Goal: Download file/media

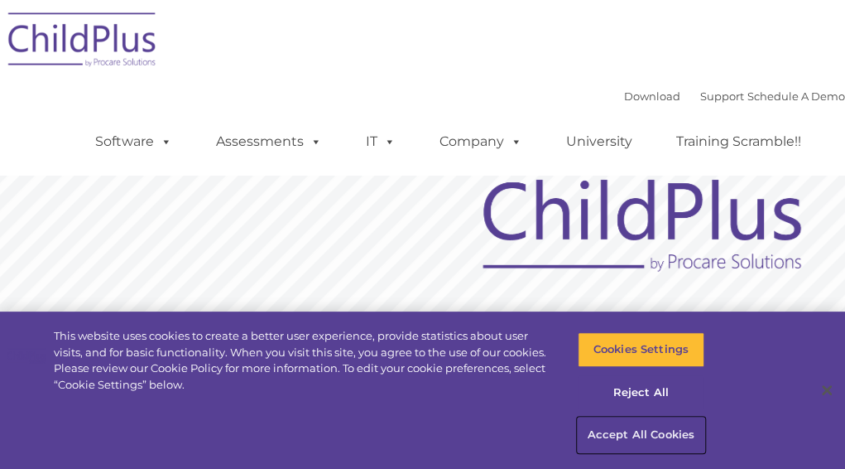
click at [666, 427] on button "Accept All Cookies" at bounding box center [641, 434] width 127 height 35
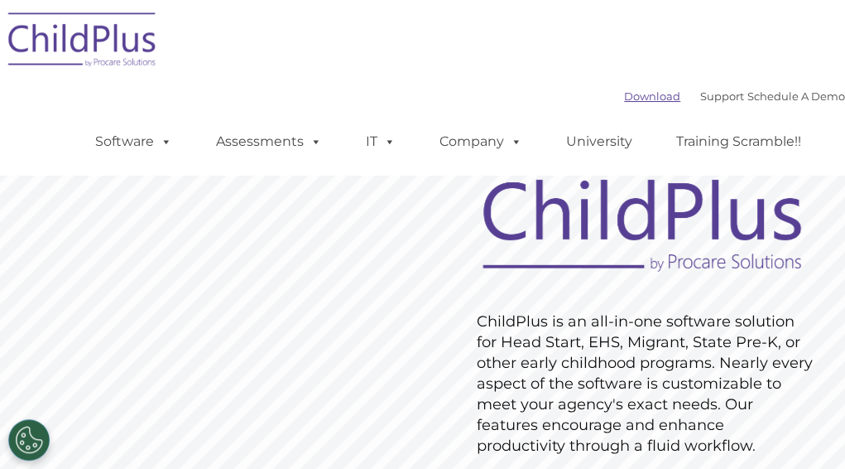
click at [624, 98] on link "Download" at bounding box center [652, 95] width 56 height 13
click at [624, 92] on link "Download" at bounding box center [652, 95] width 56 height 13
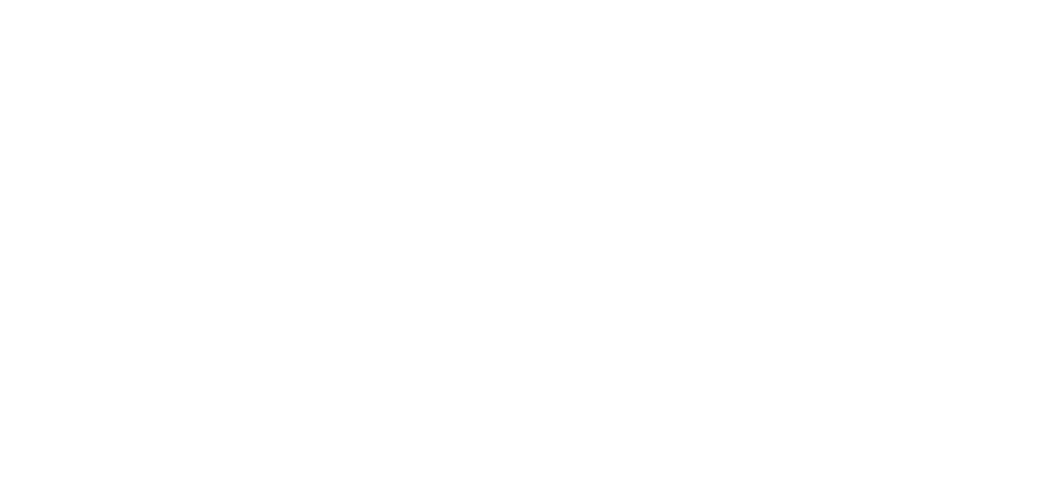
click at [0, 0] on html at bounding box center [0, 0] width 0 height 0
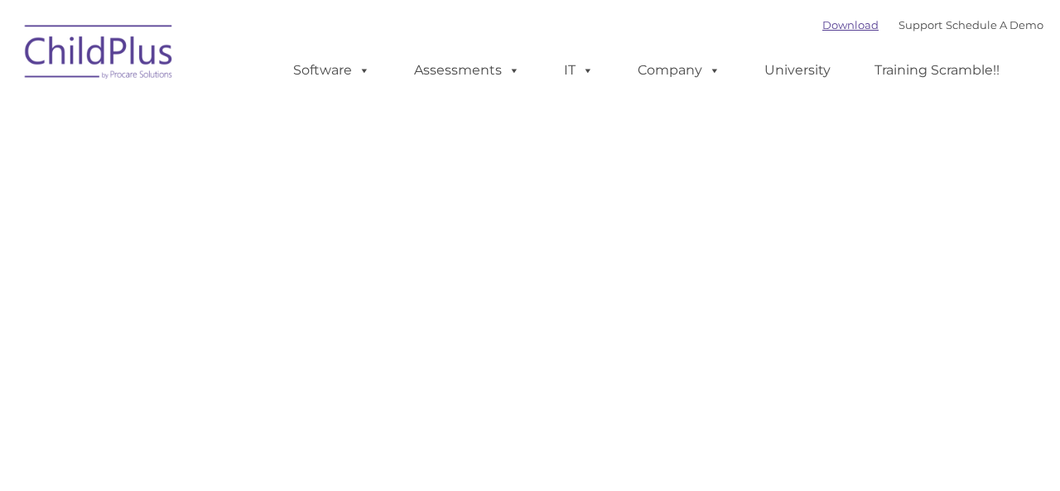
click at [822, 30] on link "Download" at bounding box center [850, 24] width 56 height 13
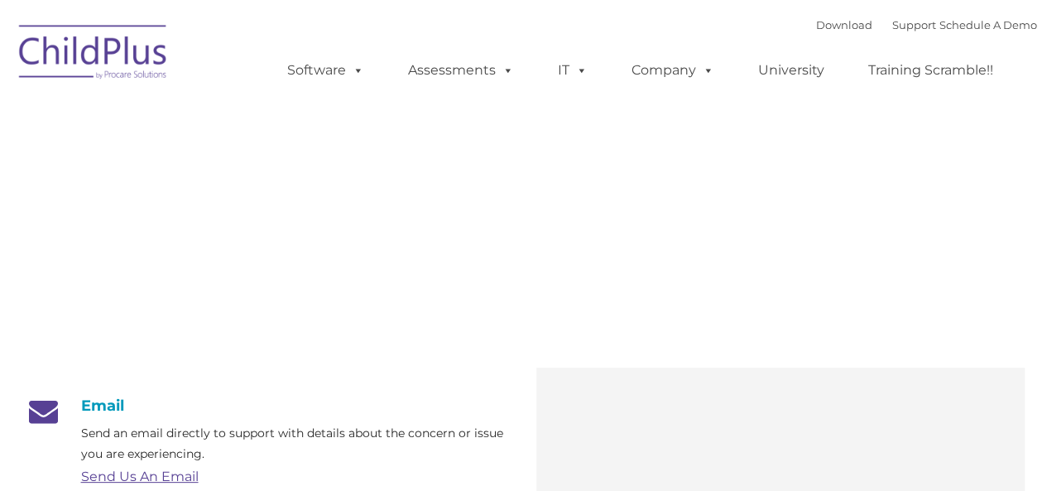
type input ""
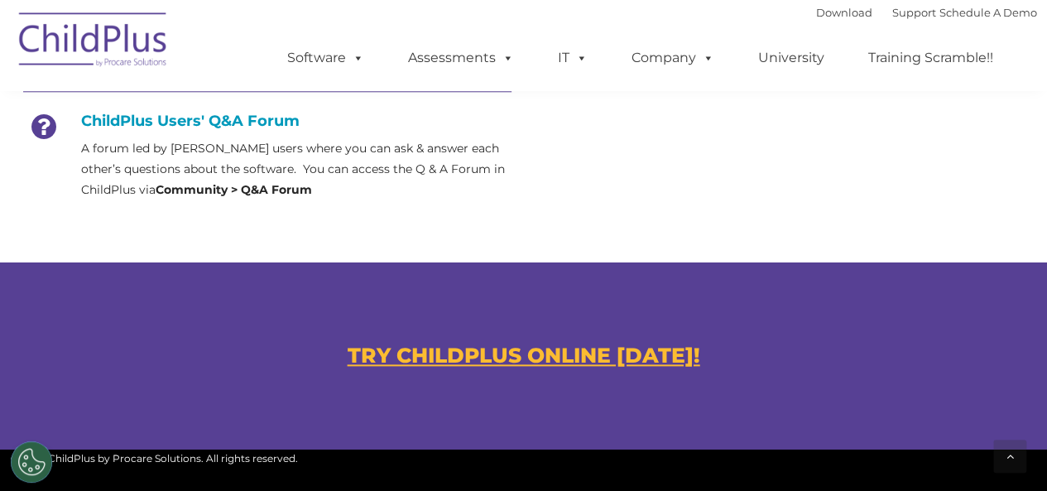
scroll to position [859, 0]
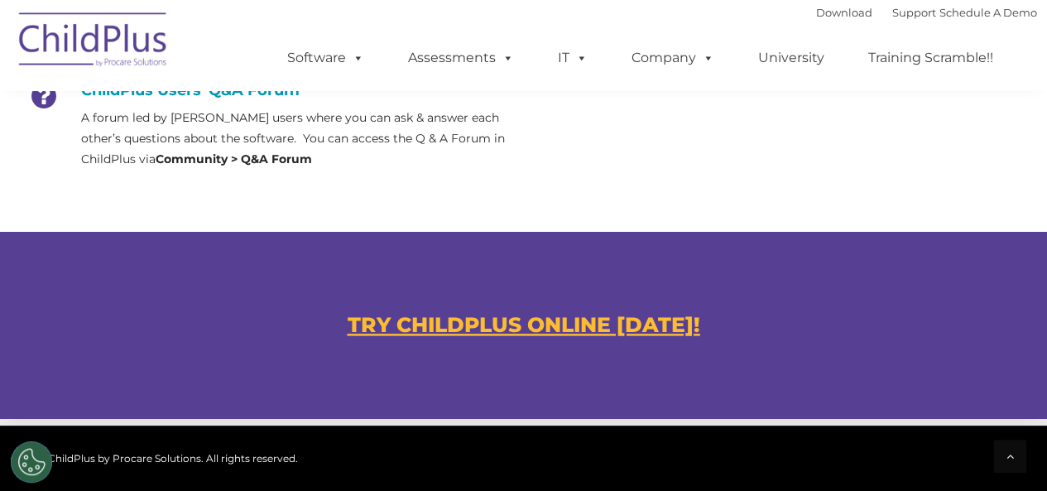
click at [634, 324] on u "TRY CHILDPLUS ONLINE [DATE]!" at bounding box center [524, 324] width 353 height 25
